Goal: Entertainment & Leisure: Browse casually

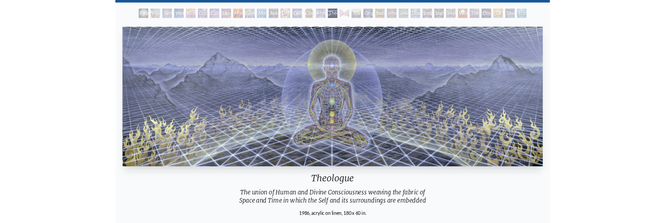
scroll to position [48, 0]
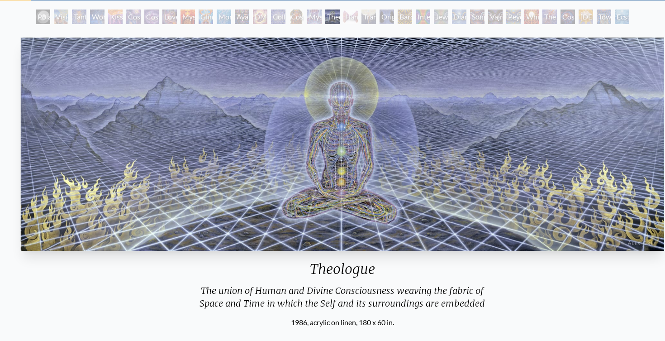
click at [199, 299] on div "The union of Human and Divine Consciousness weaving the fabric of Space and Tim…" at bounding box center [342, 300] width 405 height 33
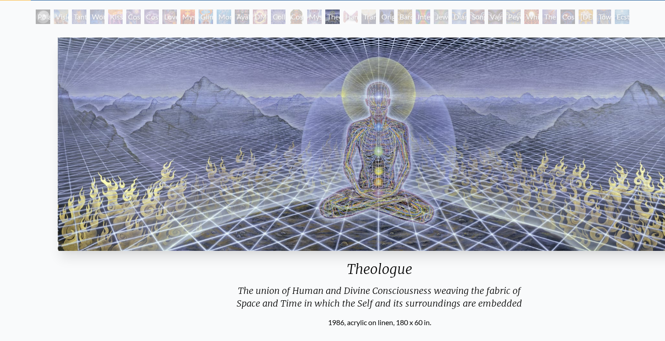
click at [238, 299] on div "The union of Human and Divine Consciousness weaving the fabric of Space and Tim…" at bounding box center [379, 300] width 405 height 33
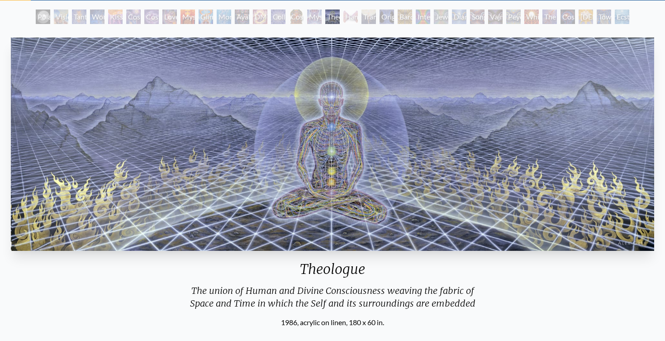
click at [276, 293] on div "The union of Human and Divine Consciousness weaving the fabric of Space and Tim…" at bounding box center [332, 300] width 405 height 33
click at [276, 287] on div "The union of Human and Divine Consciousness weaving the fabric of Space and Tim…" at bounding box center [332, 300] width 405 height 33
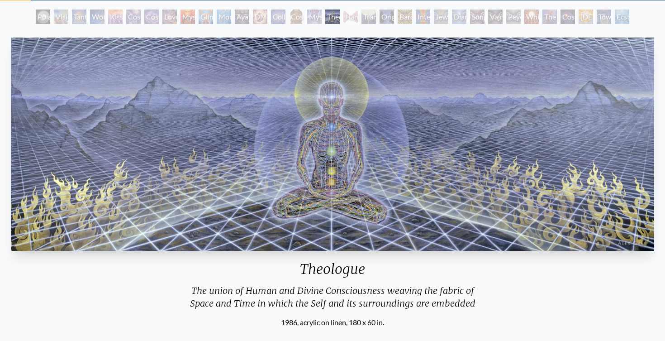
click at [276, 287] on div "The union of Human and Divine Consciousness weaving the fabric of Space and Tim…" at bounding box center [332, 300] width 405 height 33
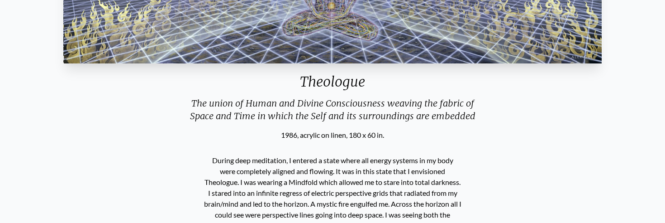
scroll to position [199, 0]
